Goal: Check status: Check status

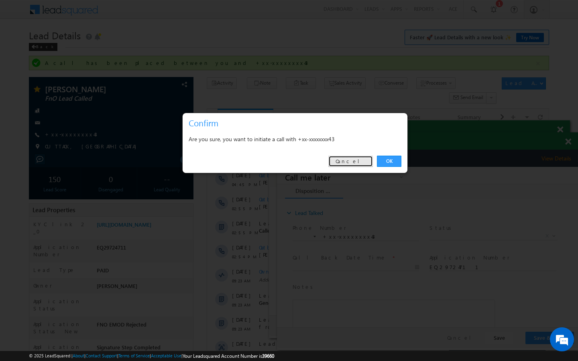
click at [362, 163] on link "Cancel" at bounding box center [350, 161] width 45 height 11
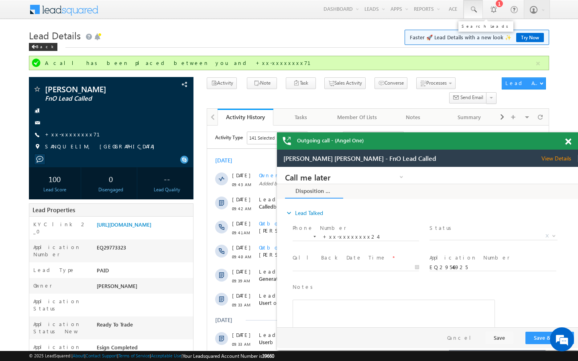
click at [470, 4] on link at bounding box center [472, 9] width 19 height 18
click at [475, 10] on span at bounding box center [473, 10] width 8 height 8
click at [472, 11] on span at bounding box center [473, 10] width 8 height 8
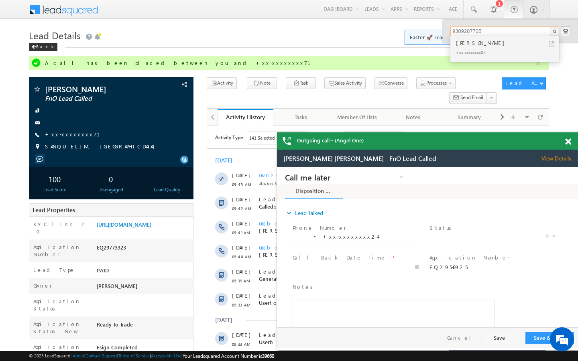
type input "9309287705"
